Goal: Task Accomplishment & Management: Manage account settings

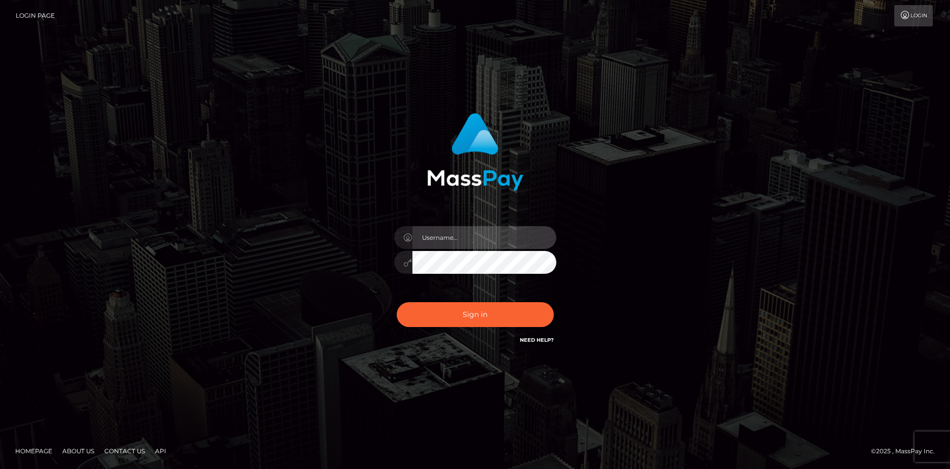
click at [466, 241] on input "text" at bounding box center [484, 237] width 144 height 23
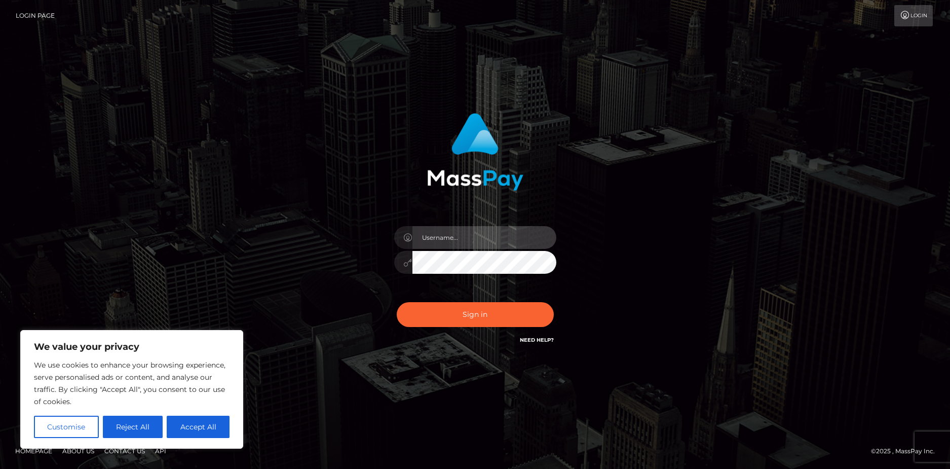
type input "beaniesbean@gmail.com"
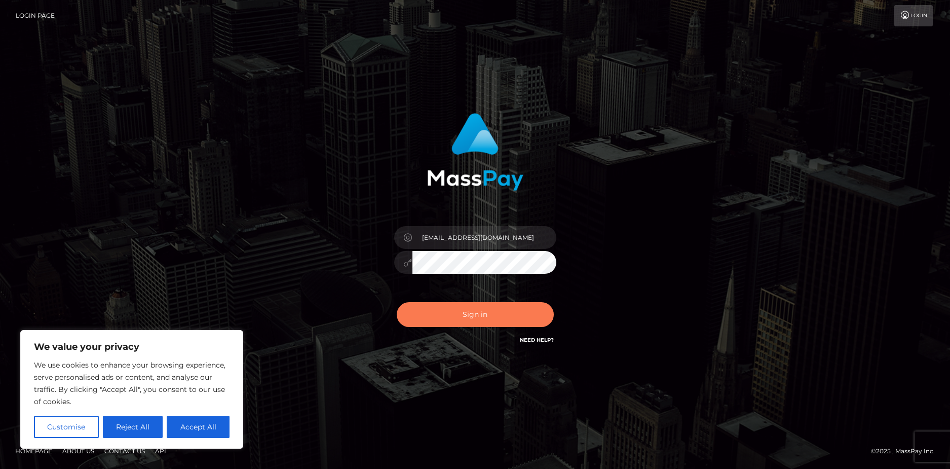
click at [453, 313] on button "Sign in" at bounding box center [475, 314] width 157 height 25
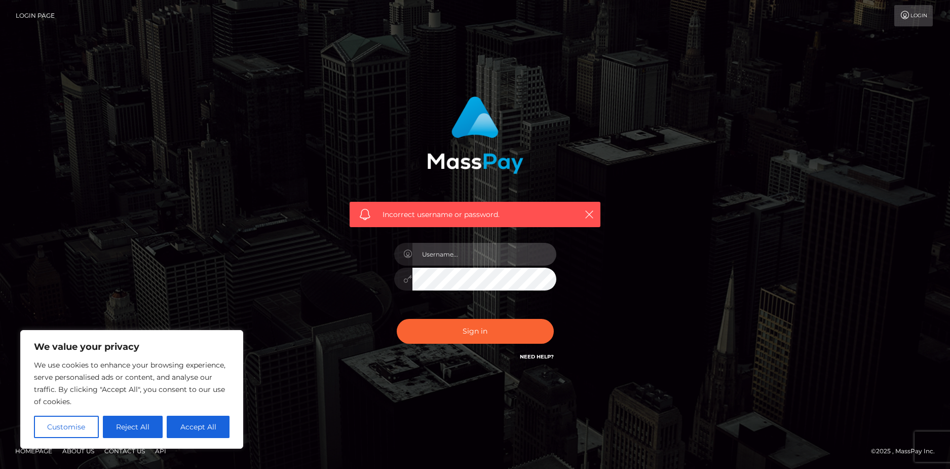
click at [498, 251] on input "text" at bounding box center [484, 254] width 144 height 23
type input "1996-06-28"
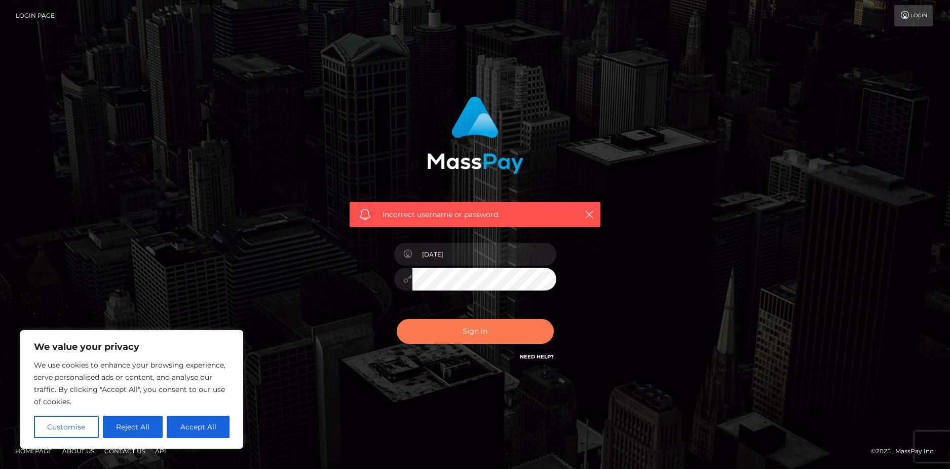
click at [469, 334] on button "Sign in" at bounding box center [475, 331] width 157 height 25
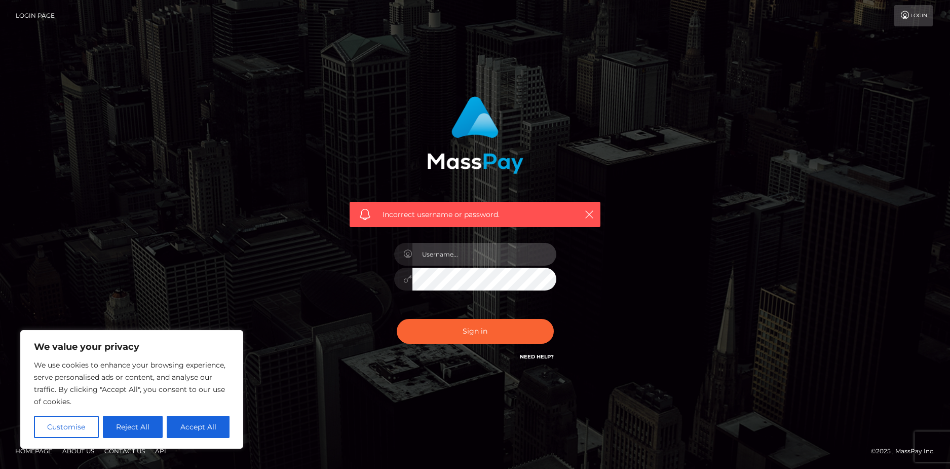
click at [478, 257] on input "text" at bounding box center [484, 254] width 144 height 23
click at [351, 264] on div "Incorrect username or password." at bounding box center [475, 229] width 266 height 281
drag, startPoint x: 513, startPoint y: 257, endPoint x: 388, endPoint y: 253, distance: 125.7
click at [388, 253] on div "[EMAIL_ADDRESS][DOMAIN_NAME]" at bounding box center [475, 274] width 177 height 78
type input "BagelGremlin"
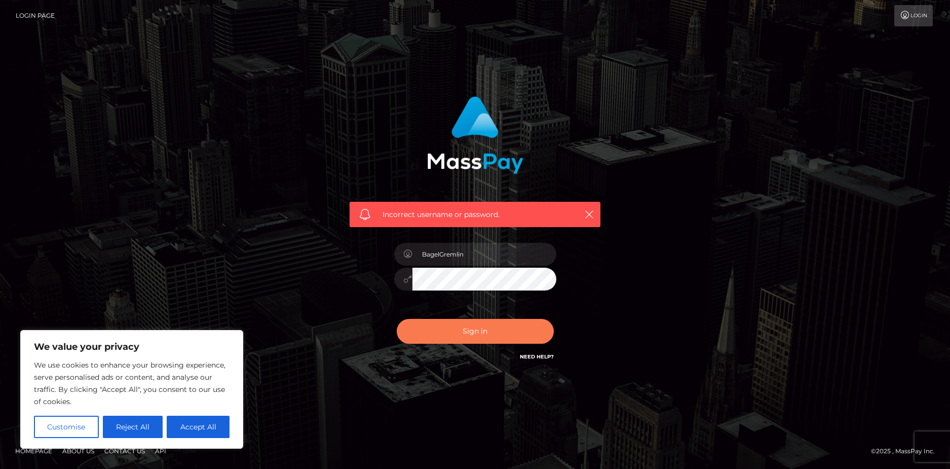
click at [488, 326] on button "Sign in" at bounding box center [475, 331] width 157 height 25
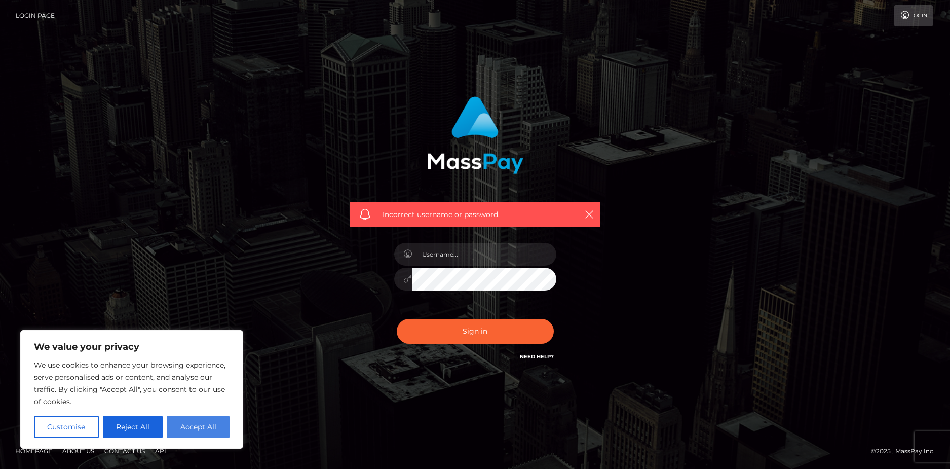
click at [189, 426] on button "Accept All" at bounding box center [198, 426] width 63 height 22
checkbox input "true"
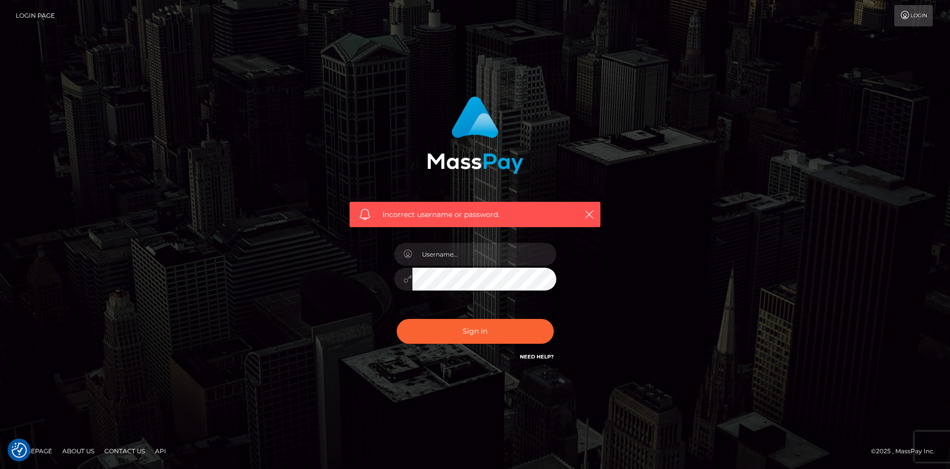
click at [538, 359] on link "Need Help?" at bounding box center [537, 356] width 34 height 7
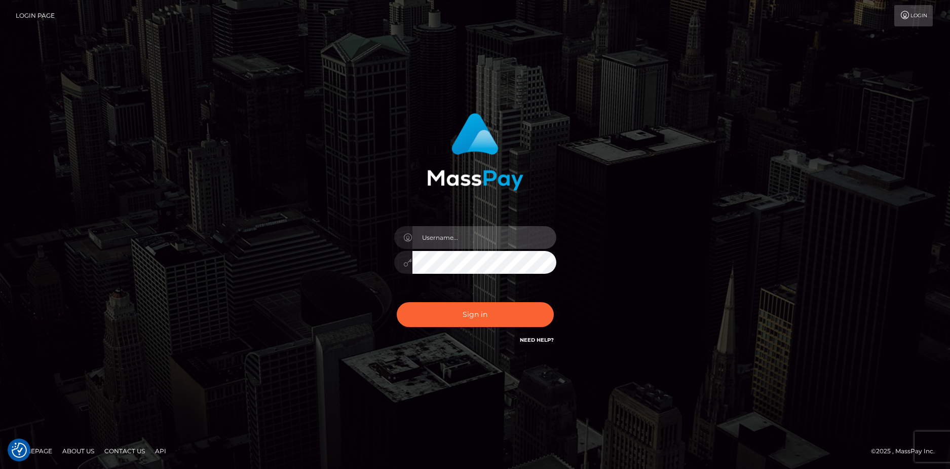
click at [469, 234] on input "text" at bounding box center [484, 237] width 144 height 23
click at [433, 244] on input "text" at bounding box center [484, 237] width 144 height 23
click at [658, 223] on div "Sign in" at bounding box center [475, 234] width 578 height 258
click at [464, 289] on div at bounding box center [475, 257] width 177 height 78
click at [904, 23] on link "Login" at bounding box center [913, 15] width 39 height 21
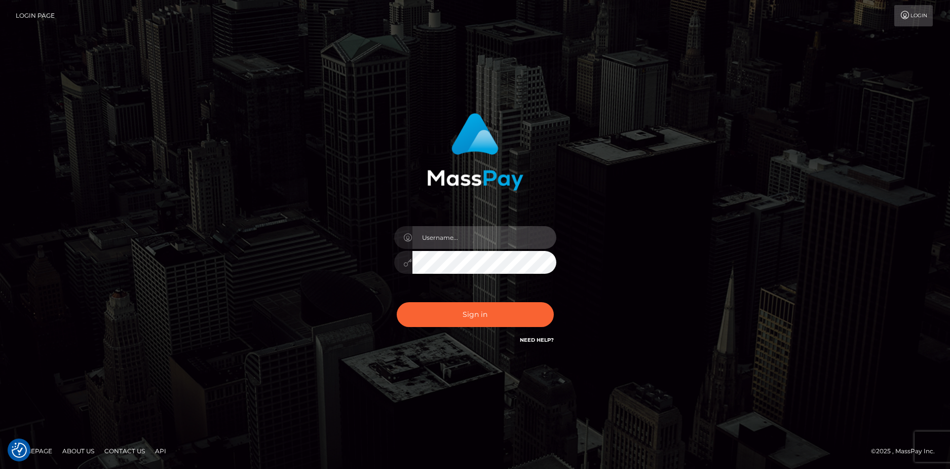
click at [467, 247] on input "text" at bounding box center [484, 237] width 144 height 23
click at [491, 232] on input "text" at bounding box center [484, 237] width 144 height 23
click at [599, 196] on div "Sign in" at bounding box center [475, 229] width 266 height 248
